Goal: Information Seeking & Learning: Learn about a topic

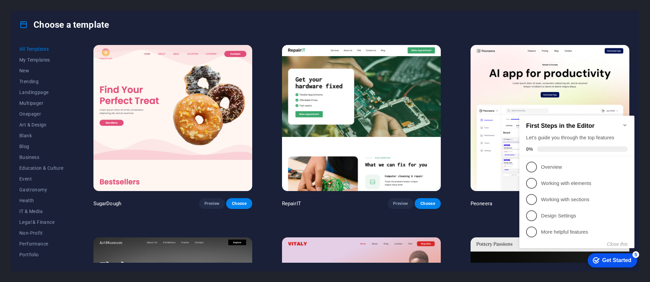
click at [616, 264] on div "Get Started" at bounding box center [616, 261] width 29 height 6
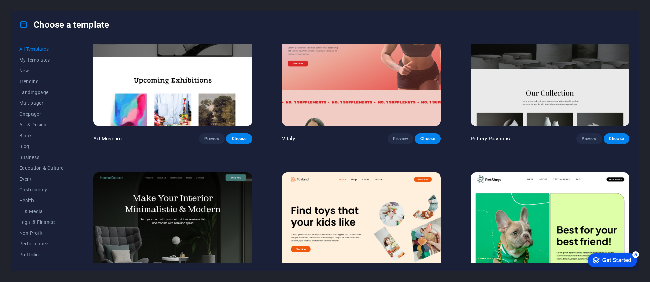
scroll to position [406, 0]
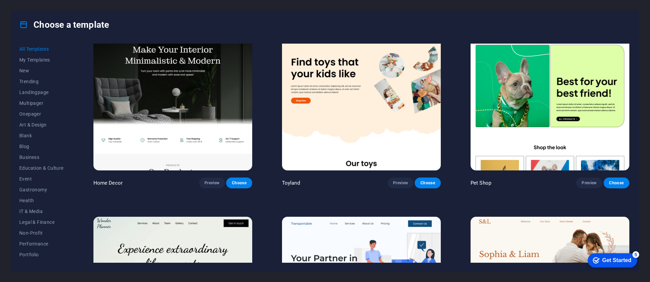
click at [30, 27] on h4 "Choose a template" at bounding box center [64, 24] width 90 height 11
click at [65, 26] on h4 "Choose a template" at bounding box center [64, 24] width 90 height 11
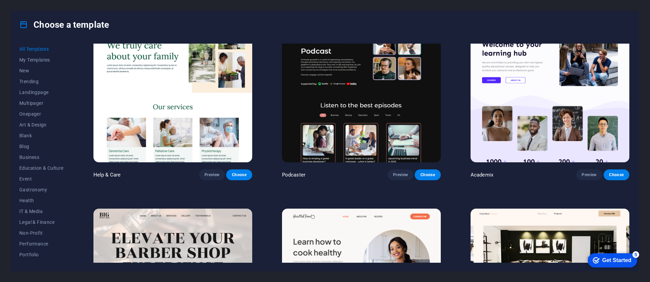
scroll to position [1135, 0]
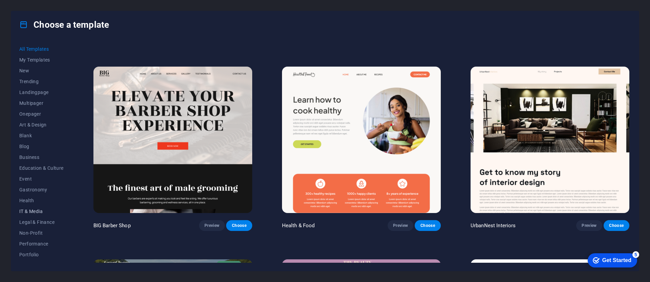
click at [26, 212] on span "IT & Media" at bounding box center [41, 211] width 44 height 5
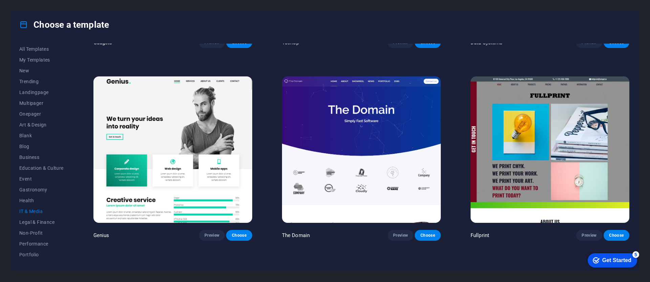
scroll to position [355, 0]
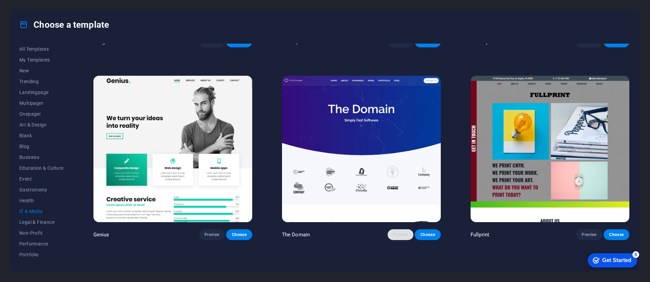
click at [397, 232] on span "Preview" at bounding box center [400, 234] width 15 height 5
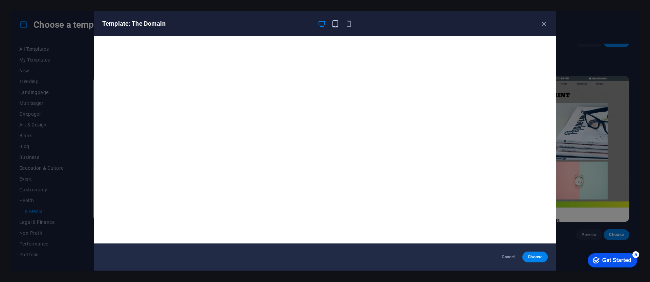
click at [333, 25] on icon "button" at bounding box center [336, 24] width 8 height 8
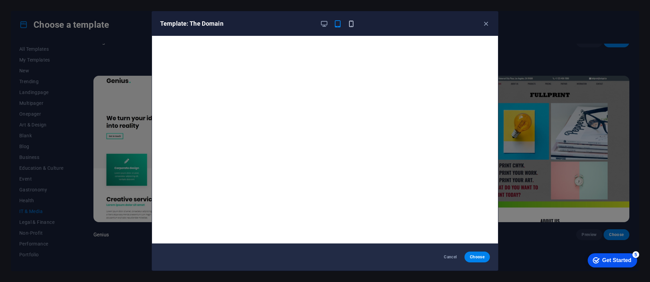
click at [351, 26] on icon "button" at bounding box center [351, 24] width 8 height 8
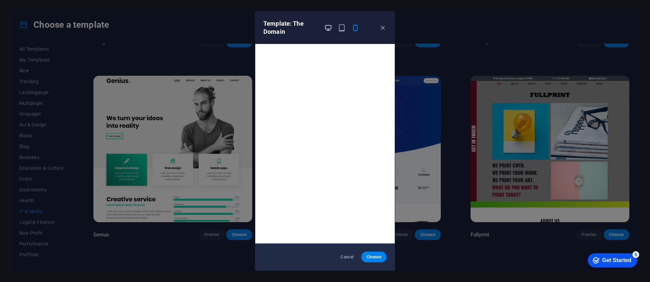
click at [330, 25] on icon "button" at bounding box center [328, 28] width 8 height 8
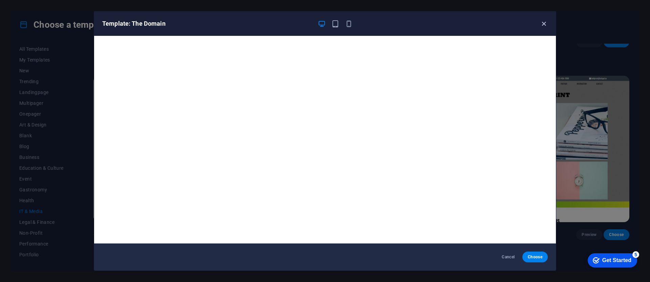
click at [542, 23] on icon "button" at bounding box center [544, 24] width 8 height 8
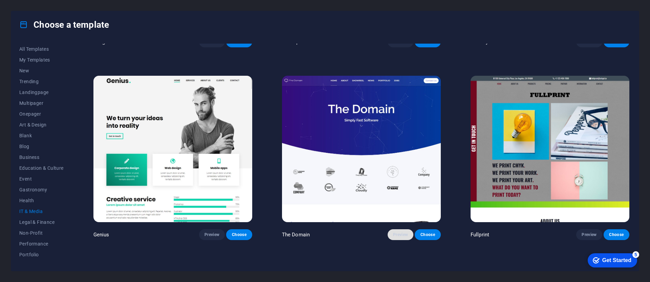
click at [405, 232] on span "Preview" at bounding box center [400, 234] width 15 height 5
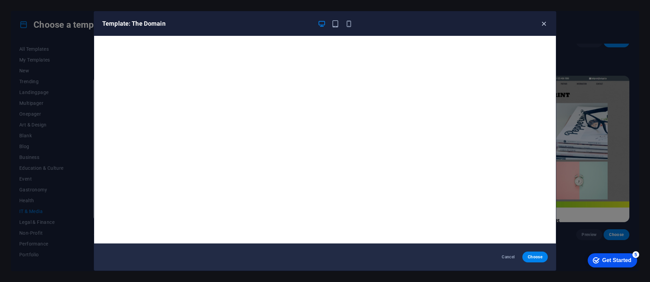
drag, startPoint x: 551, startPoint y: 19, endPoint x: 545, endPoint y: 22, distance: 6.5
click at [550, 19] on div "Template: The Domain" at bounding box center [325, 24] width 462 height 24
click at [544, 22] on icon "button" at bounding box center [544, 24] width 8 height 8
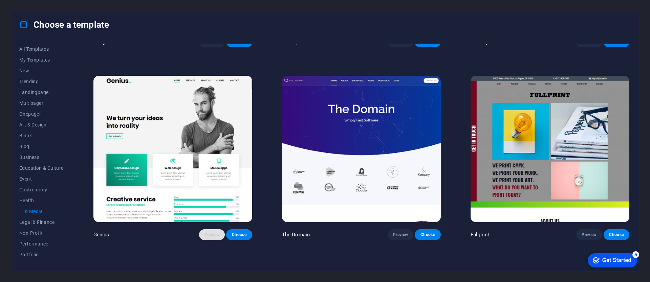
click at [208, 230] on button "Preview" at bounding box center [212, 235] width 26 height 11
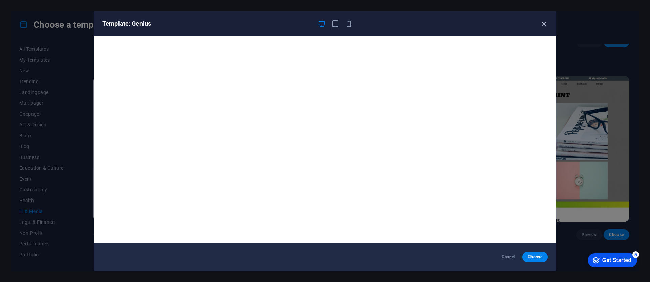
click at [542, 22] on icon "button" at bounding box center [544, 24] width 8 height 8
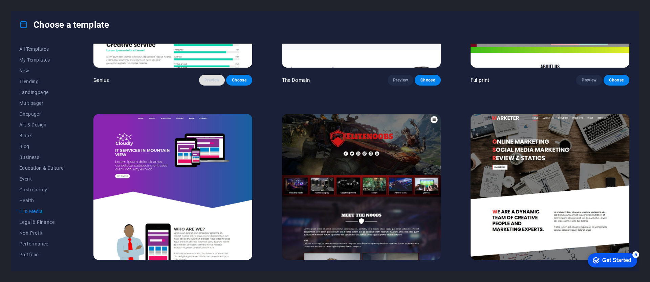
scroll to position [522, 0]
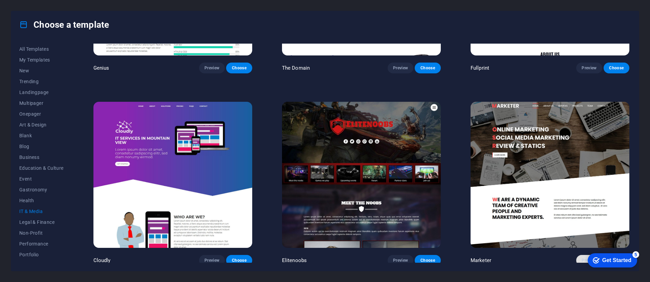
click at [582, 258] on span "Preview" at bounding box center [589, 260] width 15 height 5
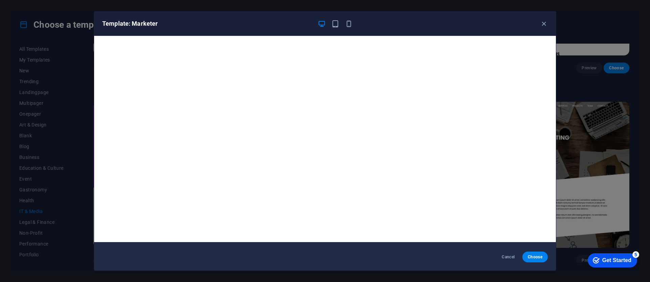
scroll to position [2, 0]
click at [150, 24] on h6 "Template: Marketer" at bounding box center [207, 24] width 210 height 8
click at [504, 259] on span "Cancel" at bounding box center [508, 257] width 15 height 5
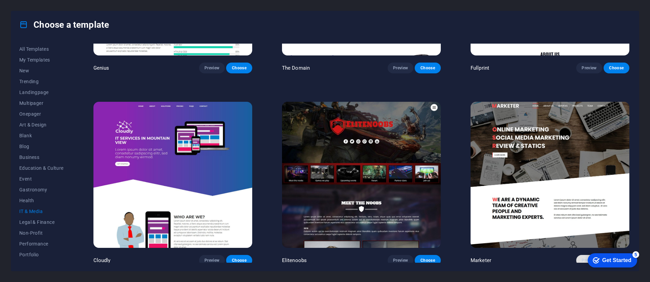
click at [578, 258] on button "Preview" at bounding box center [589, 260] width 26 height 11
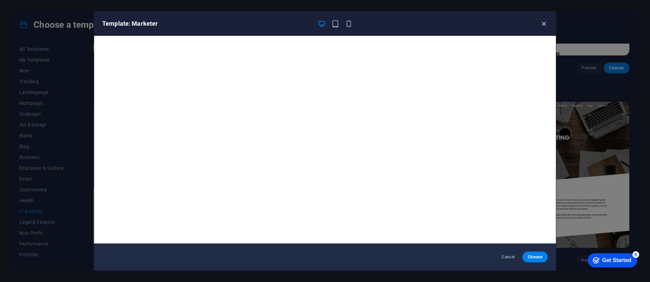
click at [545, 23] on icon "button" at bounding box center [544, 24] width 8 height 8
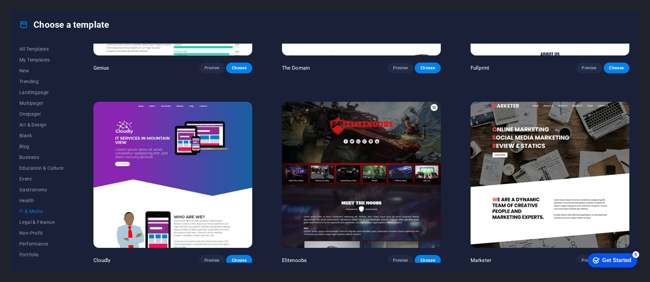
scroll to position [187, 0]
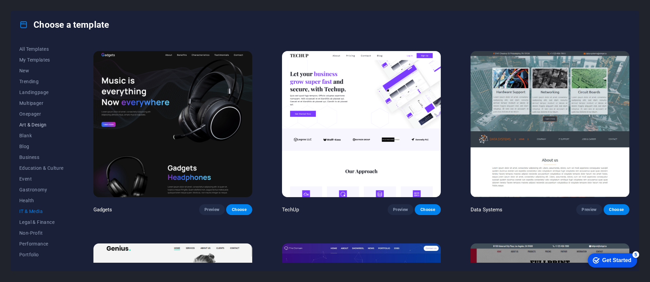
click at [38, 123] on span "Art & Design" at bounding box center [41, 124] width 44 height 5
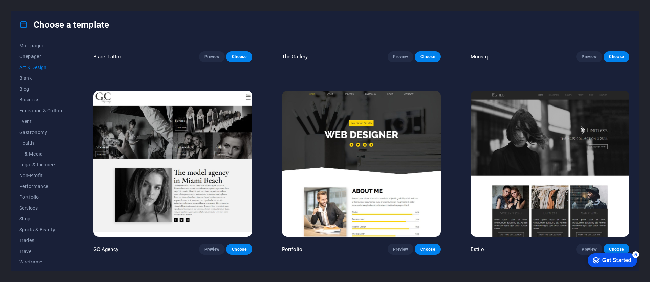
scroll to position [62, 0]
click at [32, 259] on span "Wireframe" at bounding box center [41, 257] width 44 height 5
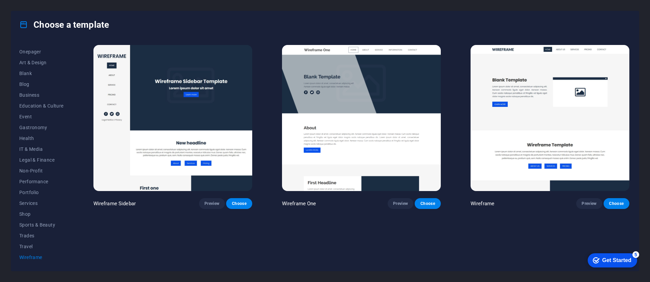
scroll to position [0, 0]
click at [30, 85] on span "Blog" at bounding box center [41, 84] width 44 height 5
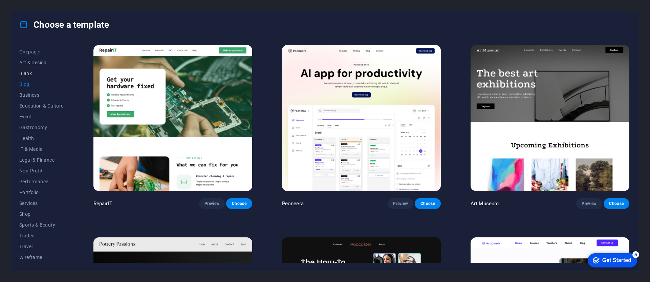
click at [30, 75] on span "Blank" at bounding box center [41, 73] width 44 height 5
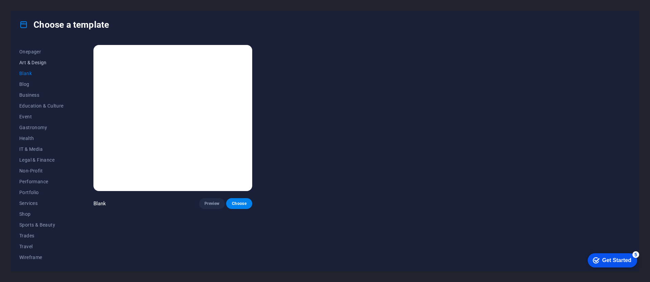
click at [34, 64] on span "Art & Design" at bounding box center [41, 62] width 44 height 5
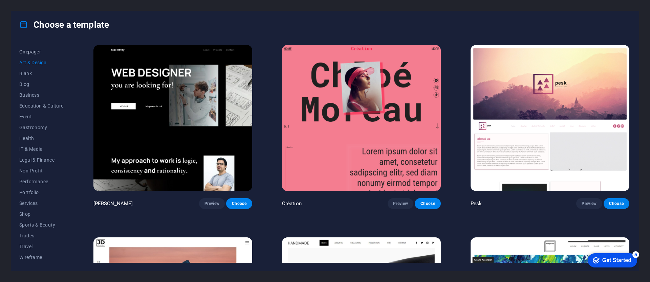
click at [36, 55] on button "Onepager" at bounding box center [41, 51] width 44 height 11
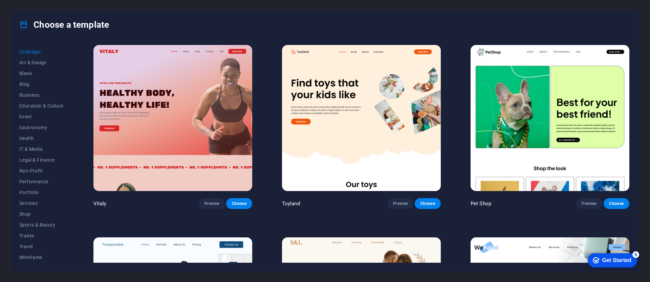
click at [16, 26] on div "Choose a template" at bounding box center [325, 24] width 628 height 27
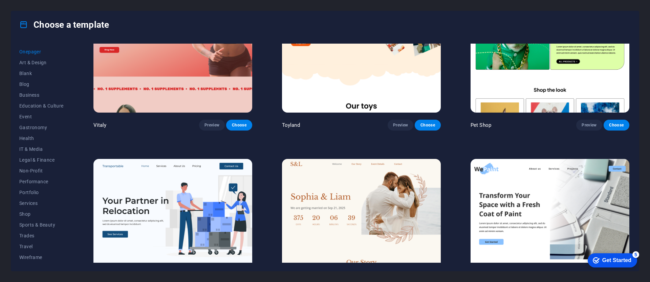
scroll to position [99, 0]
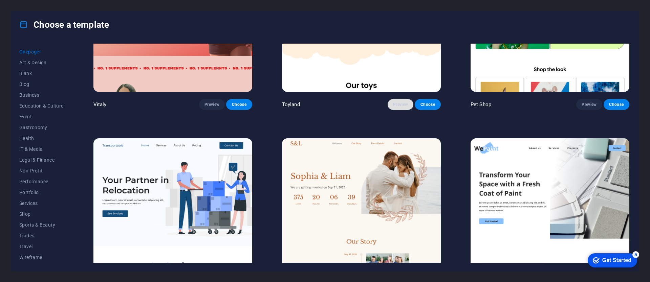
click at [393, 104] on span "Preview" at bounding box center [400, 104] width 15 height 5
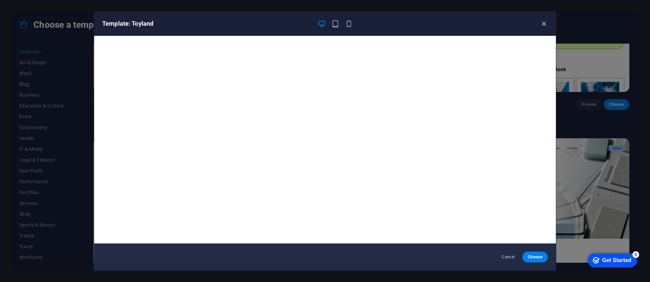
click at [546, 22] on icon "button" at bounding box center [544, 24] width 8 height 8
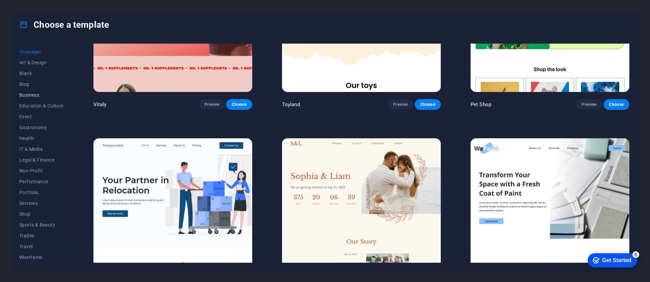
click at [39, 96] on span "Business" at bounding box center [41, 94] width 44 height 5
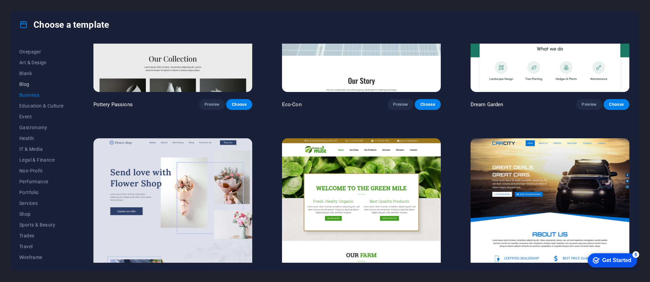
click at [28, 82] on span "Blog" at bounding box center [41, 84] width 44 height 5
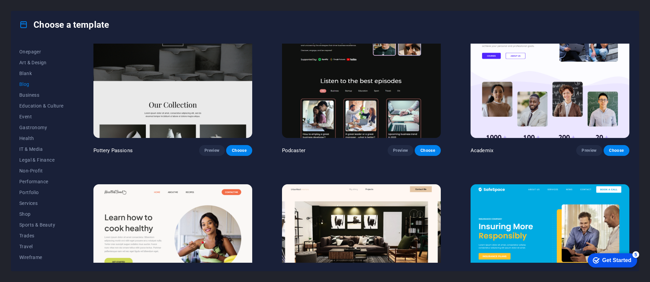
scroll to position [398, 0]
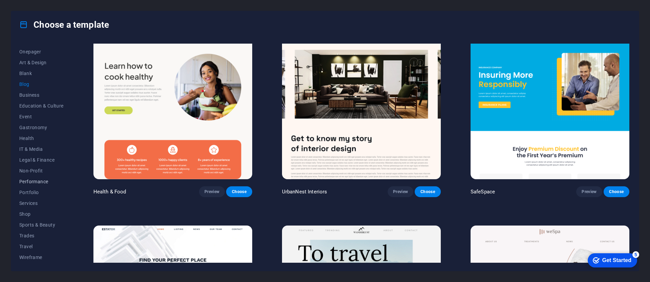
click at [53, 182] on span "Performance" at bounding box center [41, 181] width 44 height 5
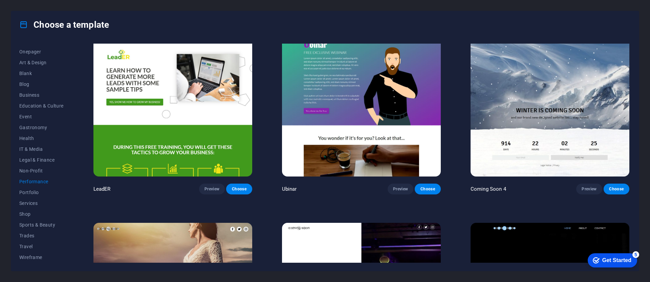
scroll to position [792, 0]
